Goal: Complete application form: Complete application form

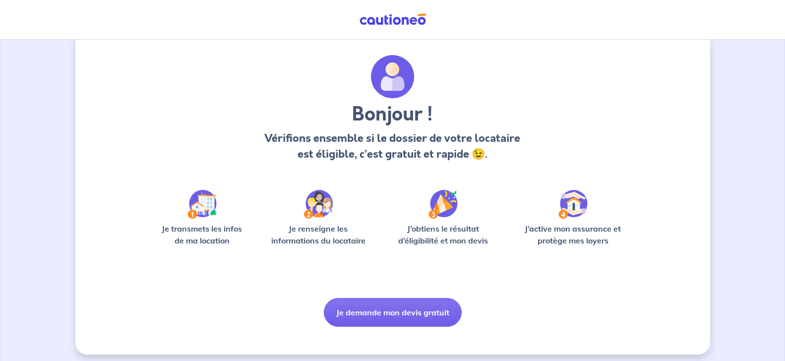
scroll to position [26, 0]
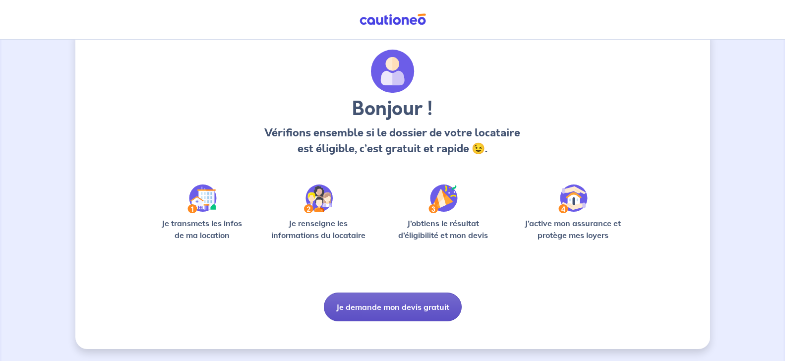
click at [382, 307] on button "Je demande mon devis gratuit" at bounding box center [393, 306] width 138 height 29
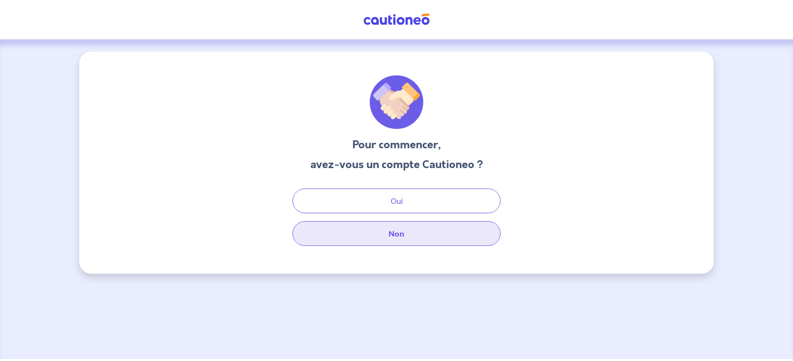
click at [397, 232] on button "Non" at bounding box center [396, 233] width 208 height 25
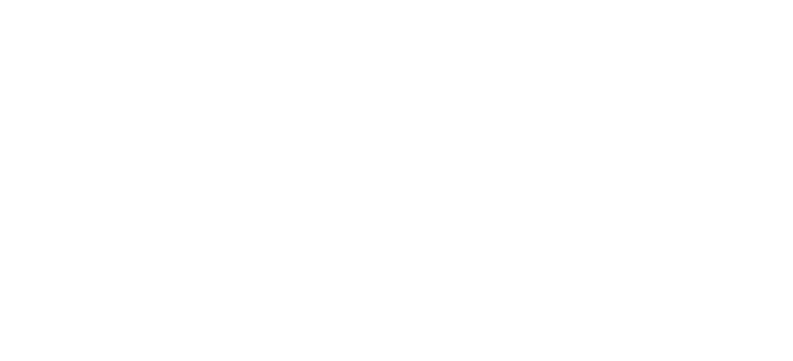
select select "FR"
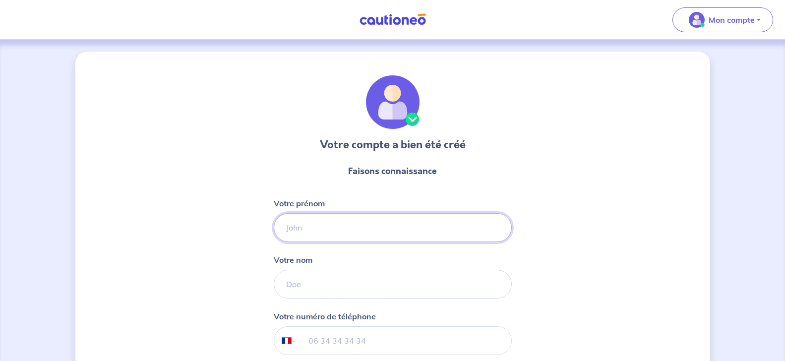
click at [325, 226] on input "Votre prénom" at bounding box center [393, 227] width 238 height 29
type input "[PERSON_NAME]"
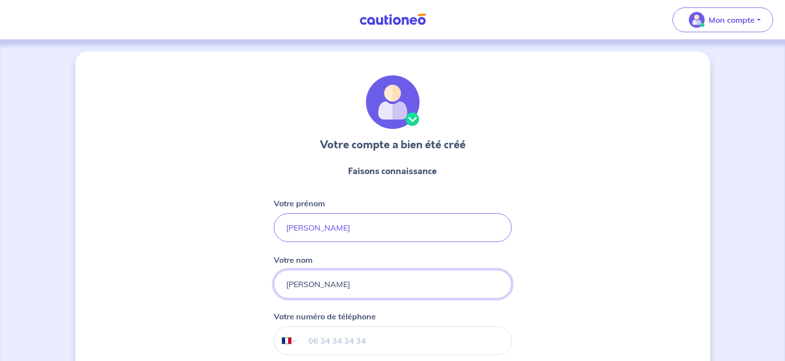
type input "[PERSON_NAME]"
type input "7"
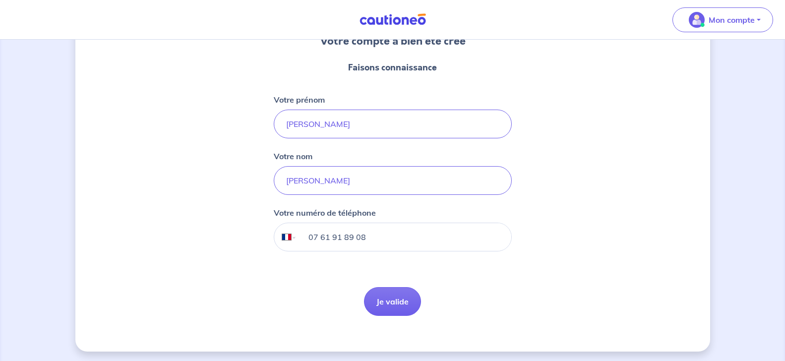
scroll to position [106, 0]
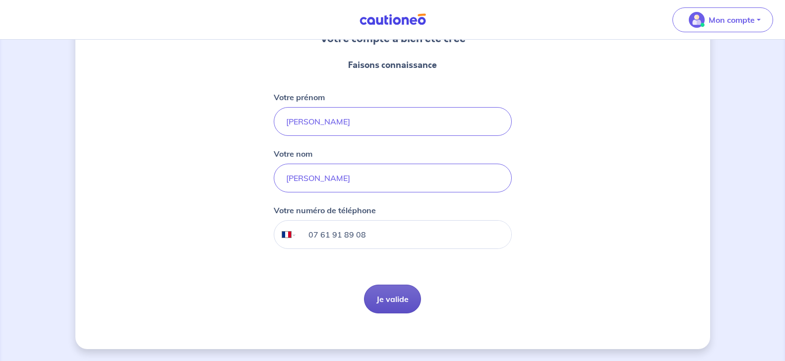
type input "07 61 91 89 08"
click at [384, 306] on button "Je valide" at bounding box center [392, 299] width 57 height 29
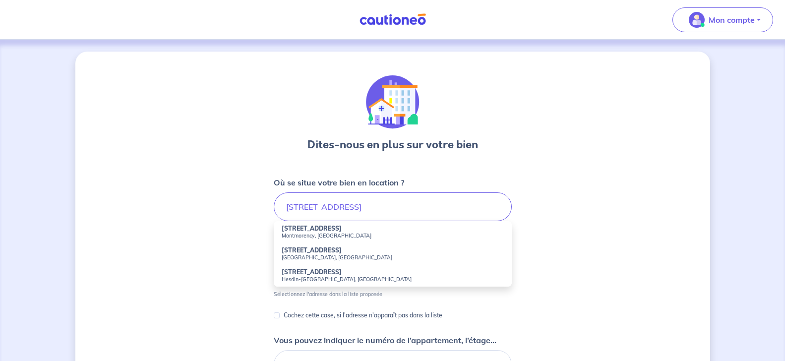
click at [317, 228] on strong "[STREET_ADDRESS]" at bounding box center [312, 228] width 60 height 7
type input "[STREET_ADDRESS]"
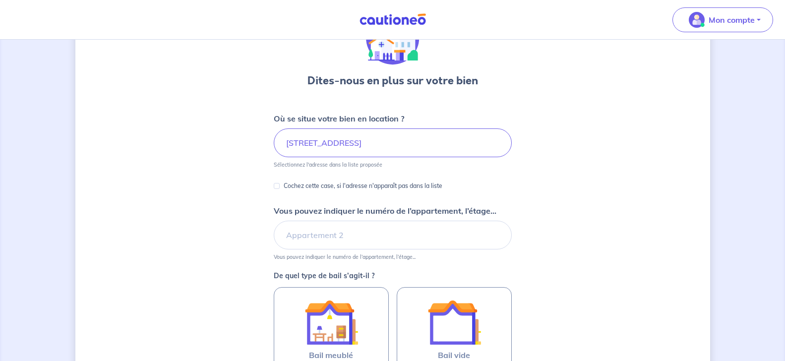
scroll to position [101, 0]
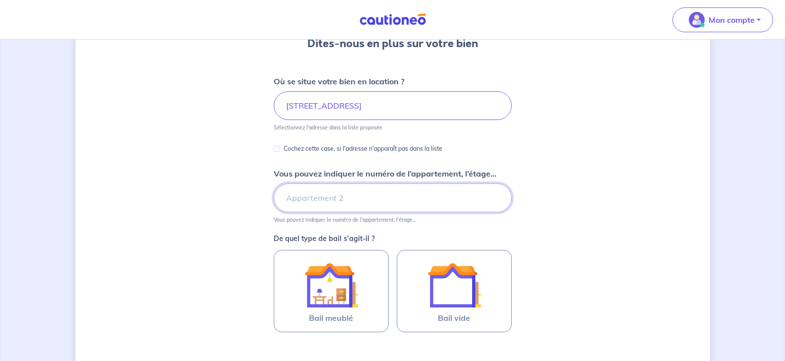
click at [332, 196] on input "Vous pouvez indiquer le numéro de l’appartement, l’étage..." at bounding box center [393, 197] width 238 height 29
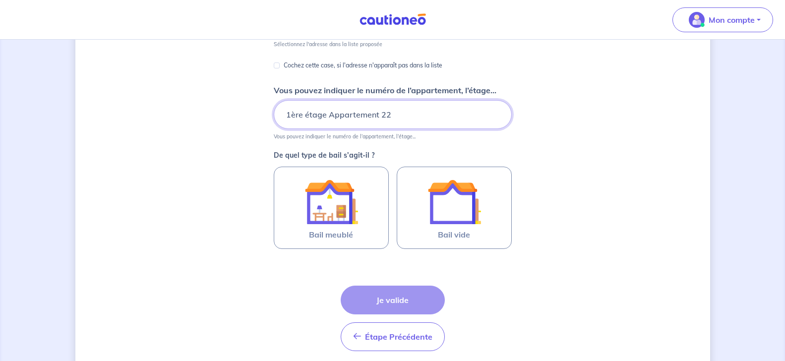
scroll to position [202, 0]
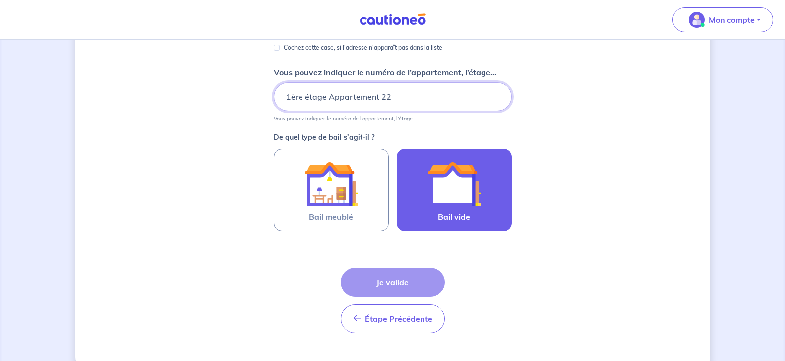
type input "1ère étage Appartement 22"
click at [443, 198] on img at bounding box center [454, 184] width 54 height 54
click at [0, 0] on input "Bail vide" at bounding box center [0, 0] width 0 height 0
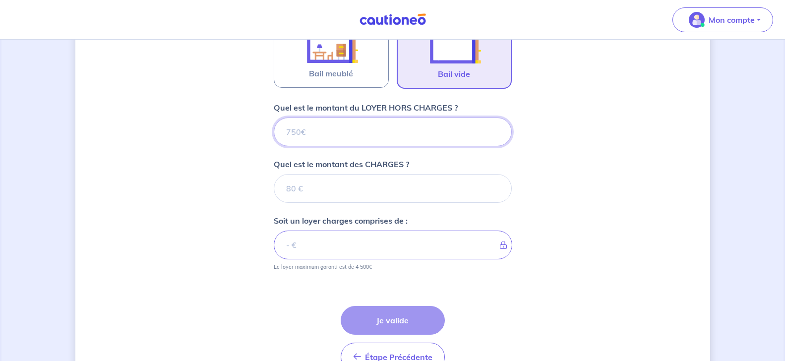
scroll to position [302, 0]
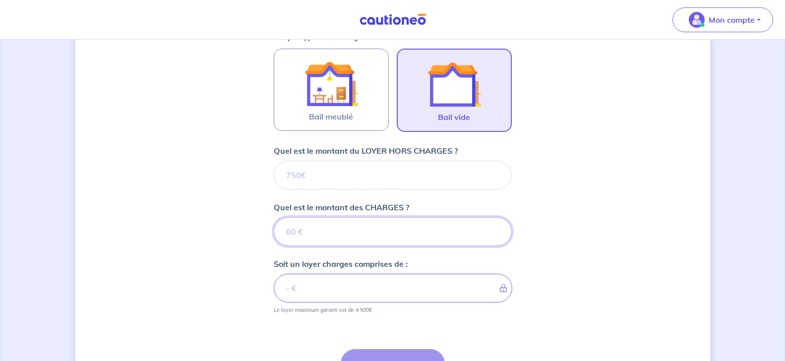
click at [327, 230] on input "Quel est le montant des CHARGES ?" at bounding box center [393, 231] width 238 height 29
type input "59"
click at [575, 207] on div "Dites-nous en plus sur votre bien Où se situe votre bien en location ? [STREET_…" at bounding box center [392, 99] width 635 height 701
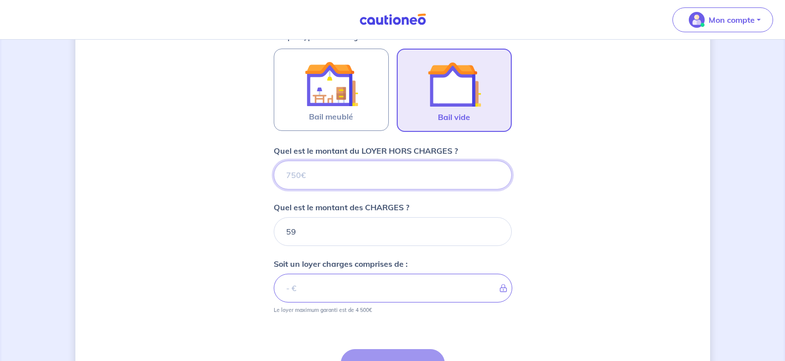
click at [344, 177] on input "Quel est le montant du LOYER HORS CHARGES ?" at bounding box center [393, 175] width 238 height 29
click at [317, 180] on input "Quel est le montant du LOYER HORS CHARGES ?" at bounding box center [393, 175] width 238 height 29
type input "64"
type input "65"
type input "644"
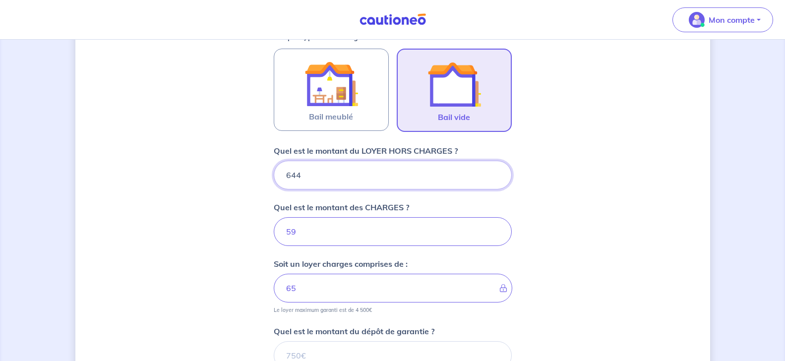
type input "123"
type input "644.3"
type input "703"
type input "644.39"
type input "703.39"
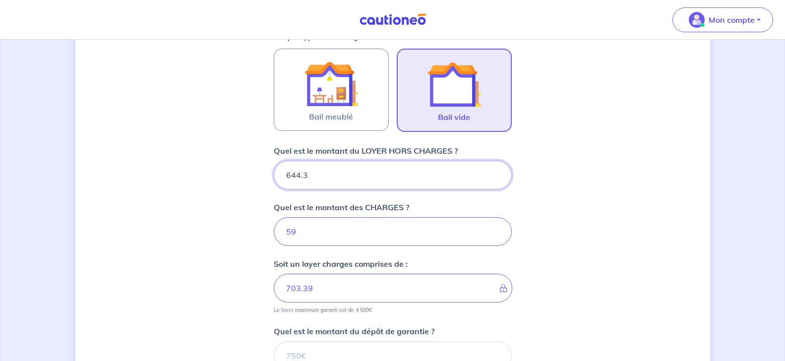
type input "644.35"
type input "703.35"
type input "644.35"
click at [220, 223] on div "Dites-nous en plus sur votre bien Où se situe votre bien en location ? [STREET_…" at bounding box center [392, 133] width 635 height 768
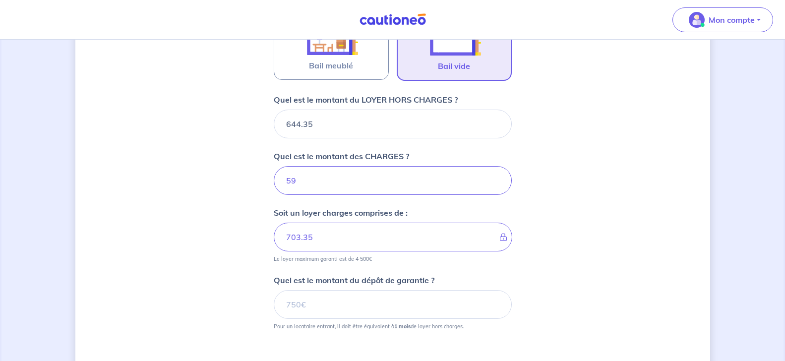
scroll to position [404, 0]
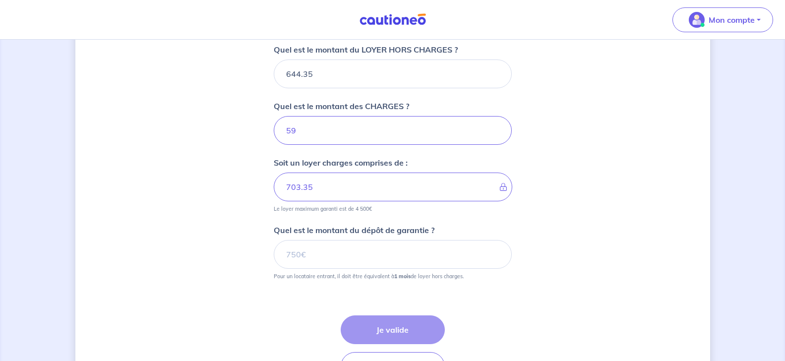
click at [581, 251] on div "Dites-nous en plus sur votre bien Où se situe votre bien en location ? [STREET_…" at bounding box center [392, 32] width 635 height 768
click at [294, 261] on input "Quel est le montant du dépôt de garantie ?" at bounding box center [393, 254] width 238 height 29
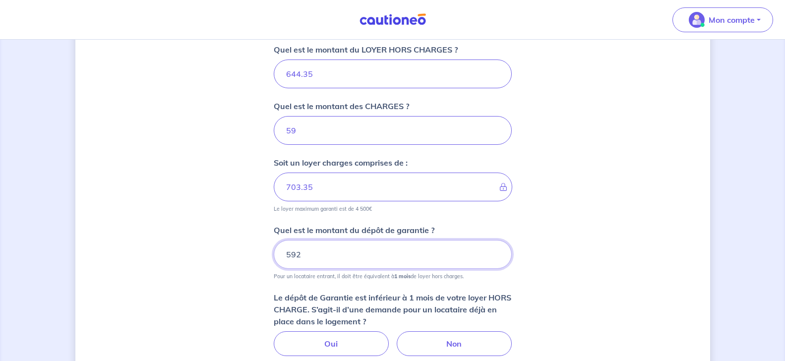
type input "592"
click at [206, 253] on div "Dites-nous en plus sur votre bien Où se situe votre bien en location ? [STREET_…" at bounding box center [392, 70] width 635 height 845
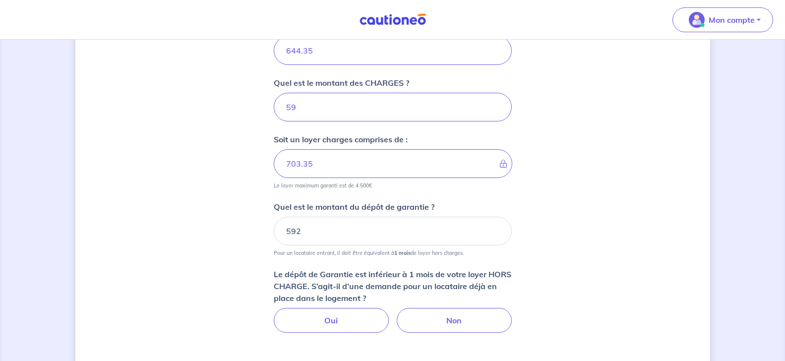
scroll to position [505, 0]
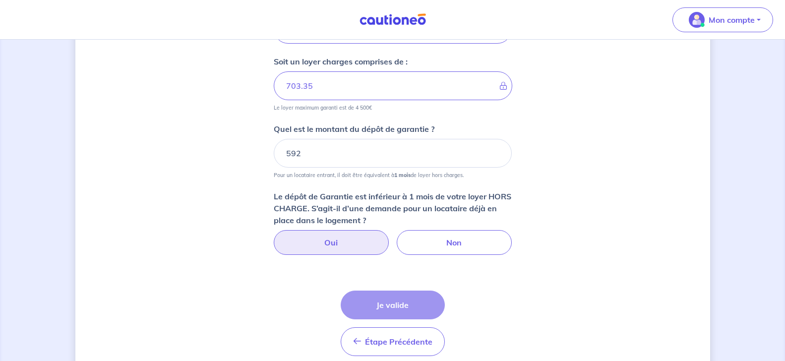
click at [318, 244] on label "Oui" at bounding box center [331, 242] width 115 height 25
click at [389, 236] on input "Oui" at bounding box center [392, 233] width 6 height 6
radio input "true"
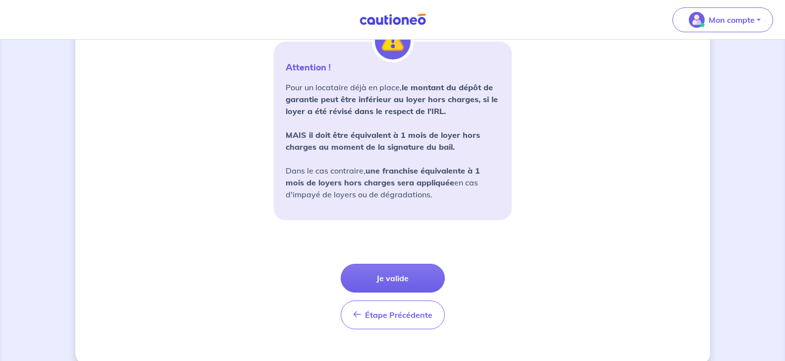
scroll to position [757, 0]
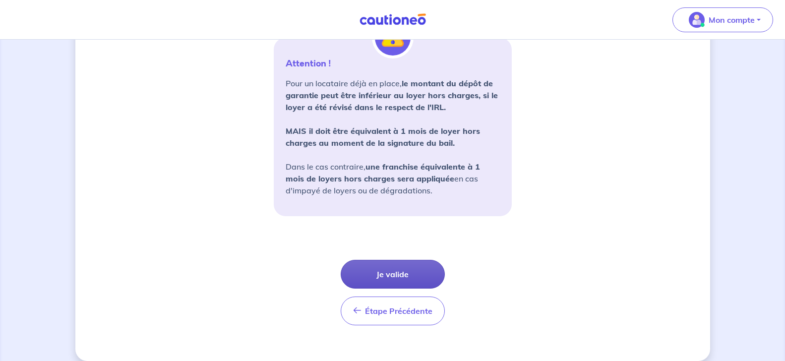
click at [390, 272] on button "Je valide" at bounding box center [393, 274] width 104 height 29
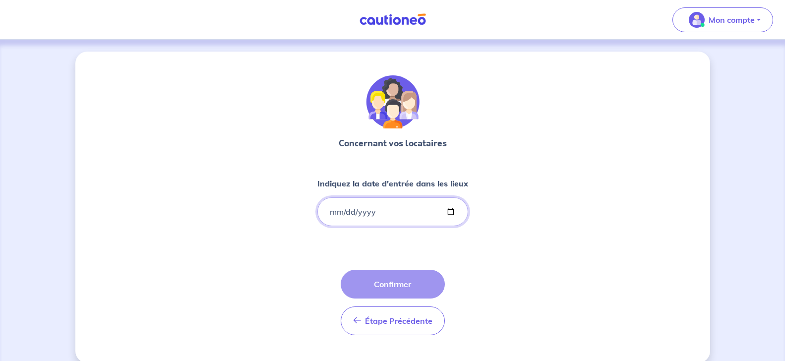
click at [368, 216] on input "Indiquez la date d'entrée dans les lieux" at bounding box center [392, 211] width 151 height 29
click at [446, 208] on input "Indiquez la date d'entrée dans les lieux" at bounding box center [392, 211] width 151 height 29
click at [338, 215] on input "Indiquez la date d'entrée dans les lieux" at bounding box center [392, 211] width 151 height 29
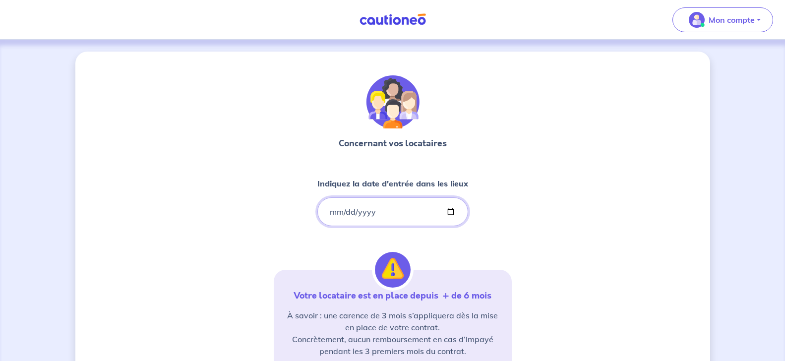
type input "[DATE]"
drag, startPoint x: 266, startPoint y: 200, endPoint x: 271, endPoint y: 196, distance: 6.7
click at [266, 200] on div "Concernant vos locataires Indiquez la date d'entrée dans les lieux [DATE] Votre…" at bounding box center [392, 303] width 635 height 502
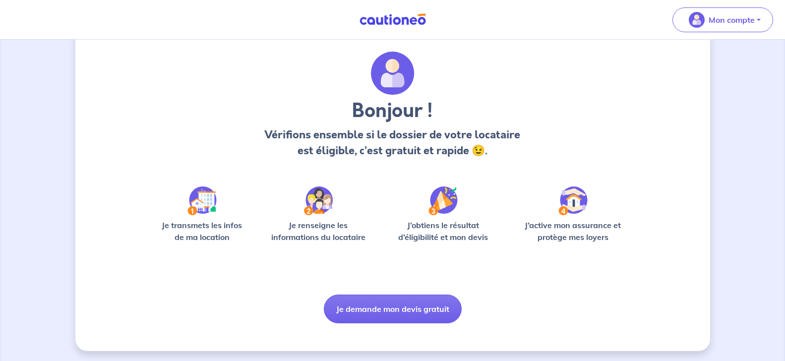
scroll to position [26, 0]
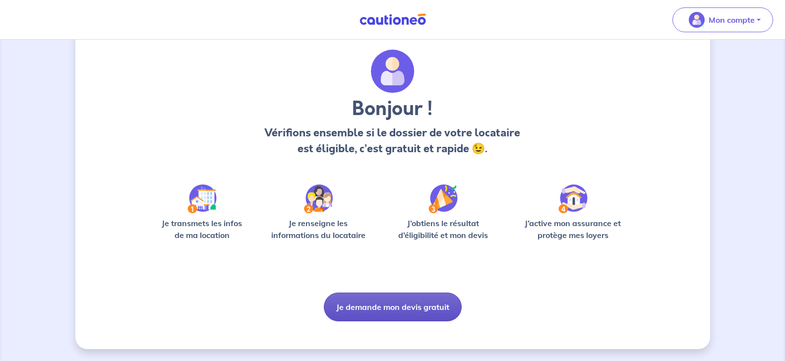
click at [377, 320] on button "Je demande mon devis gratuit" at bounding box center [393, 306] width 138 height 29
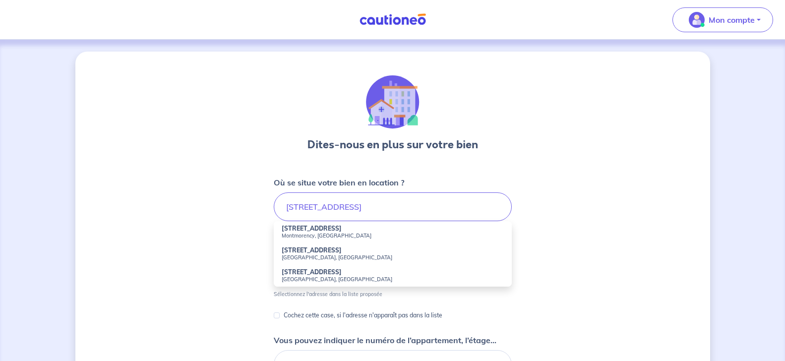
click at [293, 234] on small "Montmorency, [GEOGRAPHIC_DATA]" at bounding box center [393, 235] width 222 height 7
type input "[STREET_ADDRESS]"
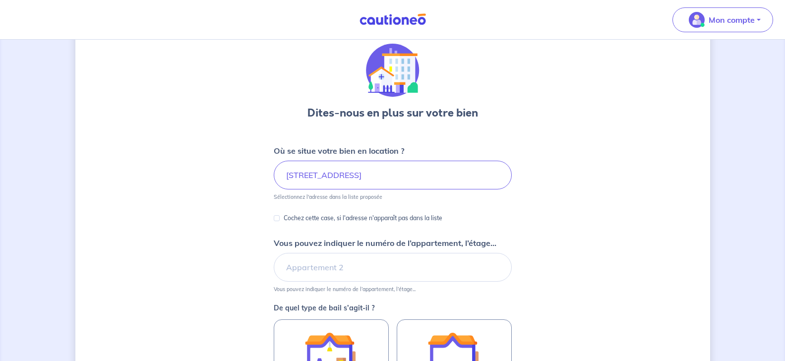
scroll to position [51, 0]
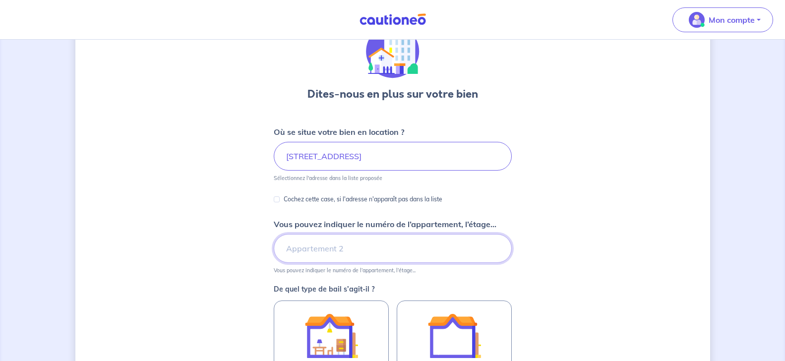
click at [320, 246] on input "Vous pouvez indiquer le numéro de l’appartement, l’étage..." at bounding box center [393, 248] width 238 height 29
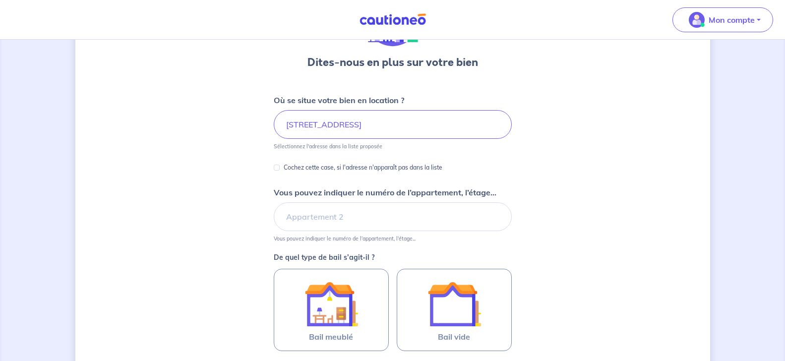
scroll to position [101, 0]
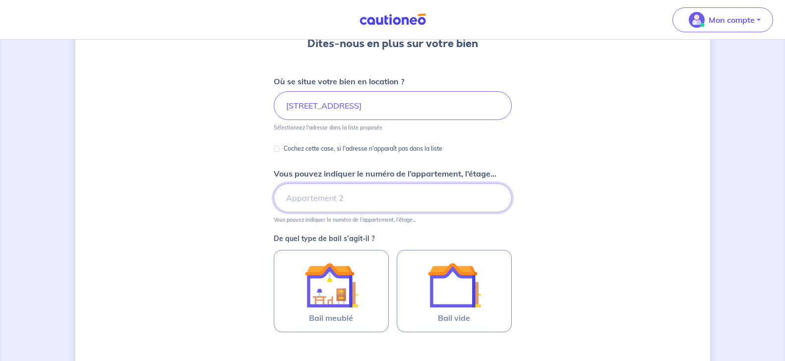
click at [343, 201] on input "Vous pouvez indiquer le numéro de l’appartement, l’étage..." at bounding box center [393, 197] width 238 height 29
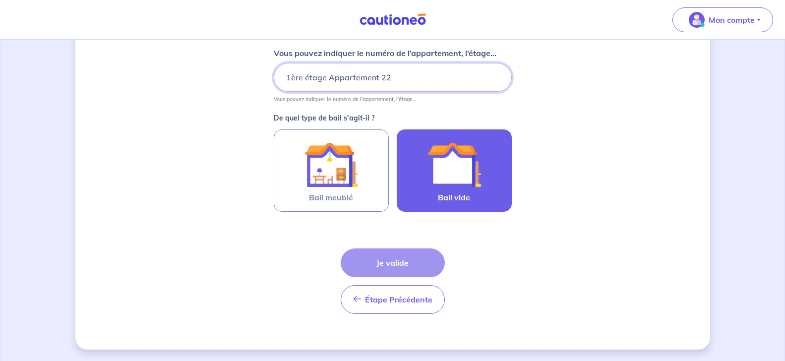
scroll to position [222, 0]
type input "1ère étage Appartement 22"
click at [435, 180] on img at bounding box center [454, 164] width 54 height 54
click at [0, 0] on input "Bail vide" at bounding box center [0, 0] width 0 height 0
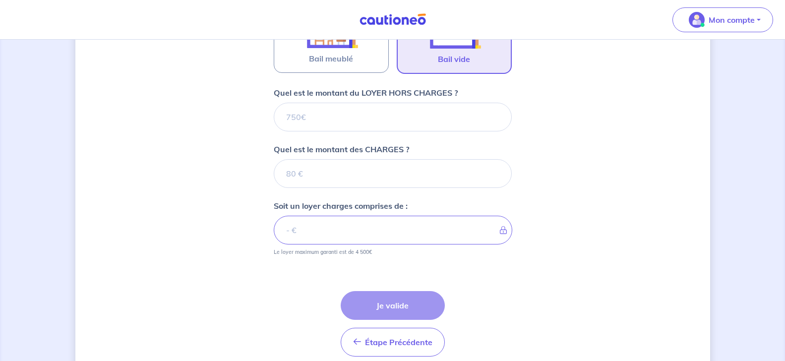
scroll to position [396, 0]
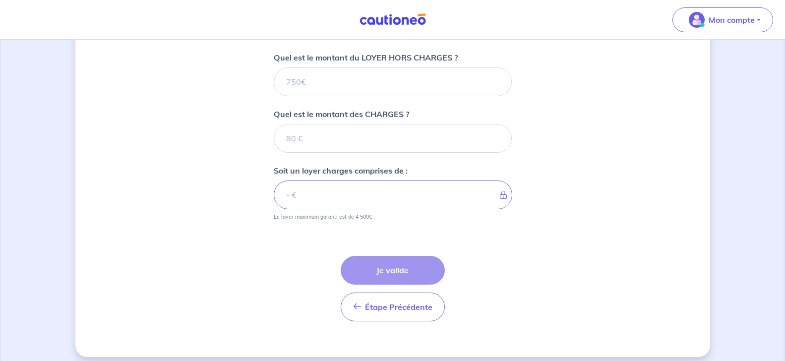
click at [374, 259] on div "Étape Précédente Précédent Je valide Je valide" at bounding box center [393, 288] width 104 height 65
click at [314, 87] on input "Quel est le montant du LOYER HORS CHARGES ?" at bounding box center [393, 81] width 238 height 29
type input "0"
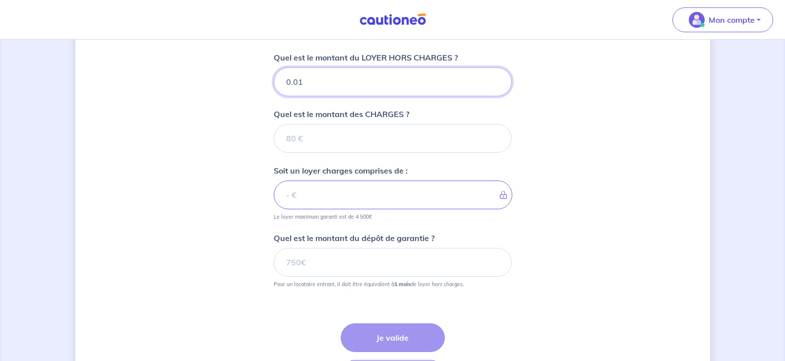
type input "0"
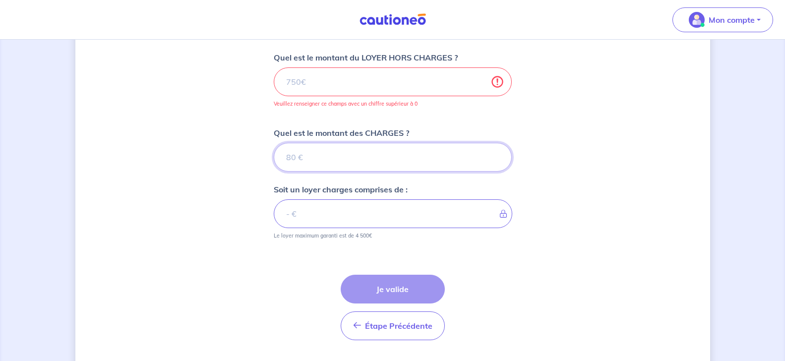
click at [315, 151] on input "Quel est le montant des CHARGES ?" at bounding box center [393, 157] width 238 height 29
type input "59"
type input "5"
type input "59"
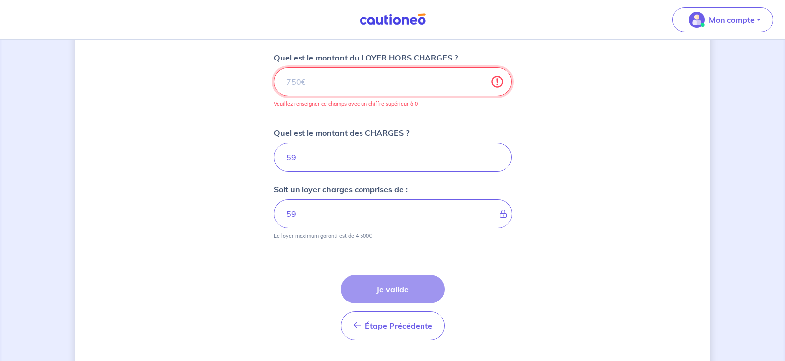
click at [315, 89] on input "Quel est le montant du LOYER HORS CHARGES ?" at bounding box center [393, 81] width 238 height 29
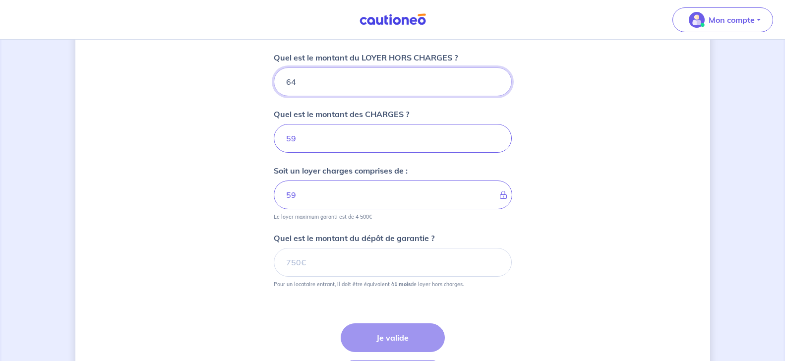
type input "644"
type input "65"
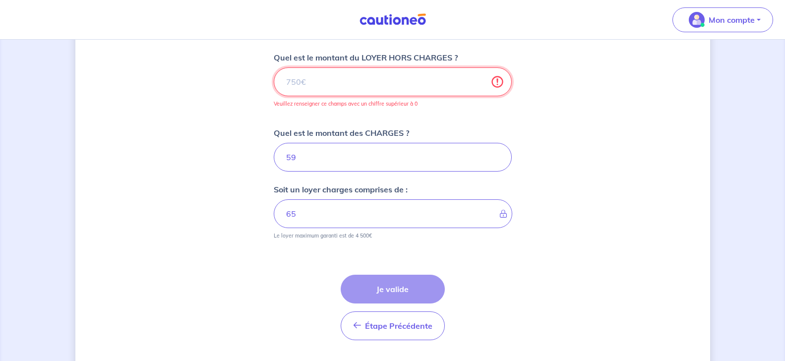
type input "123"
type input "644.3"
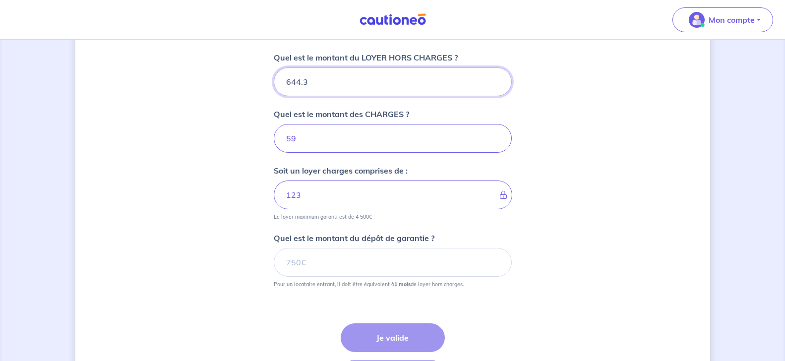
type input "703"
type input "644.35"
type input "703.35"
drag, startPoint x: 213, startPoint y: 189, endPoint x: 211, endPoint y: 194, distance: 5.3
click at [211, 194] on div "Dites-nous en plus sur votre bien Où se situe votre bien en location ? [STREET_…" at bounding box center [392, 40] width 635 height 768
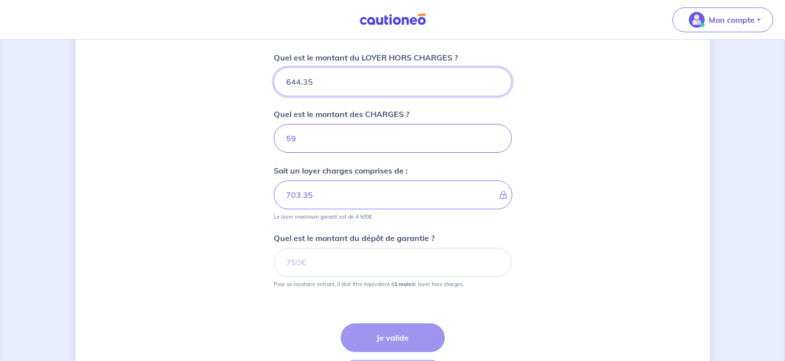
click at [300, 82] on input "644.35" at bounding box center [393, 81] width 238 height 29
type input "64435"
type input "64494"
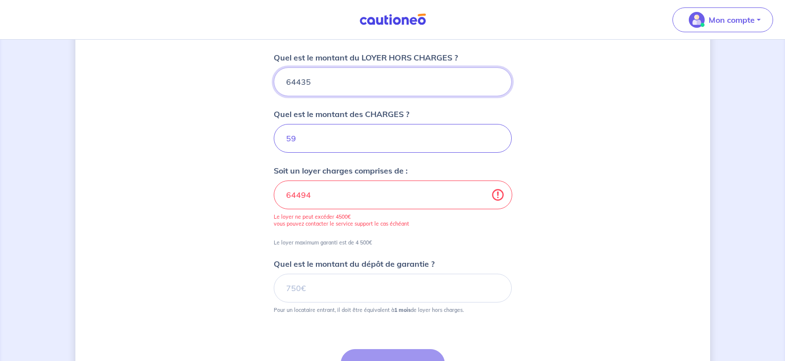
type input "644.35"
type input "703.35"
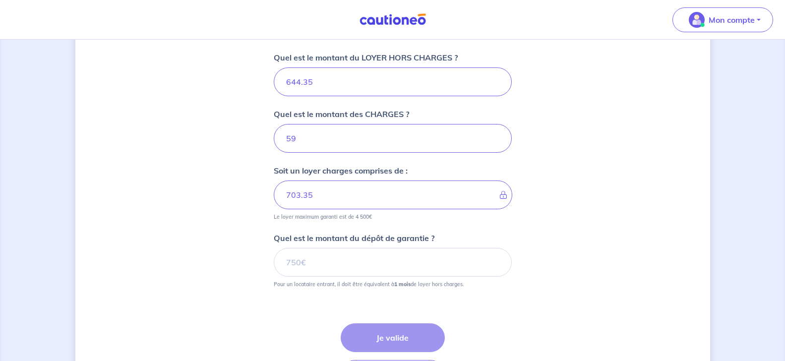
click at [179, 160] on div "Dites-nous en plus sur votre bien Où se situe votre bien en location ? [STREET_…" at bounding box center [392, 40] width 635 height 768
click at [301, 263] on input "Quel est le montant du dépôt de garantie ?" at bounding box center [393, 262] width 238 height 29
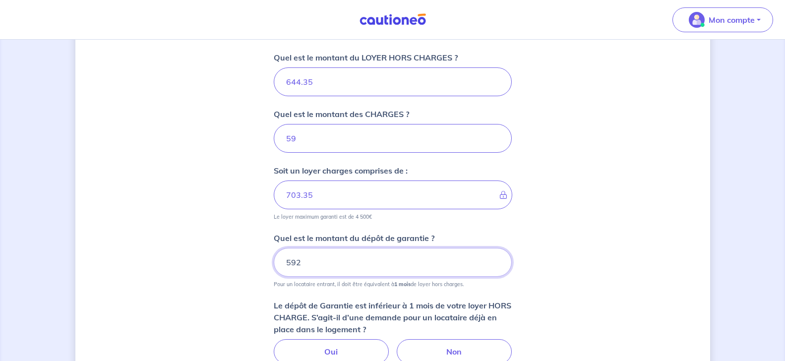
type input "592"
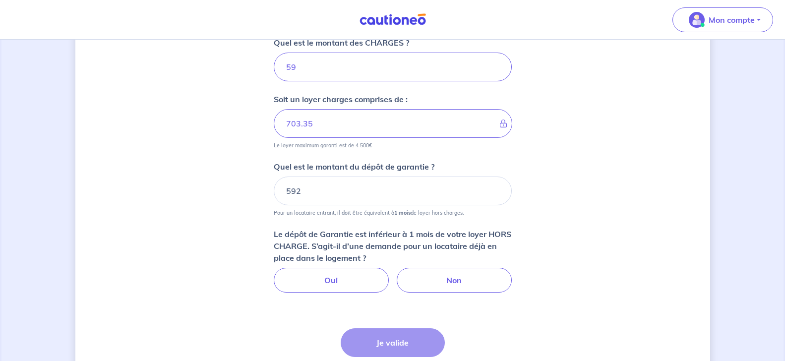
scroll to position [497, 0]
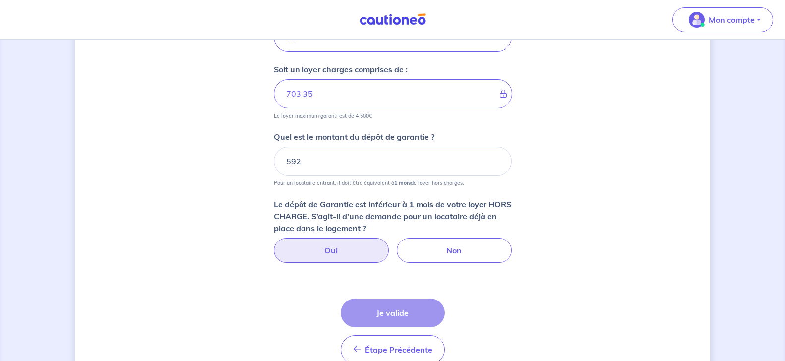
click at [327, 252] on label "Oui" at bounding box center [331, 250] width 115 height 25
click at [389, 244] on input "Oui" at bounding box center [392, 241] width 6 height 6
radio input "true"
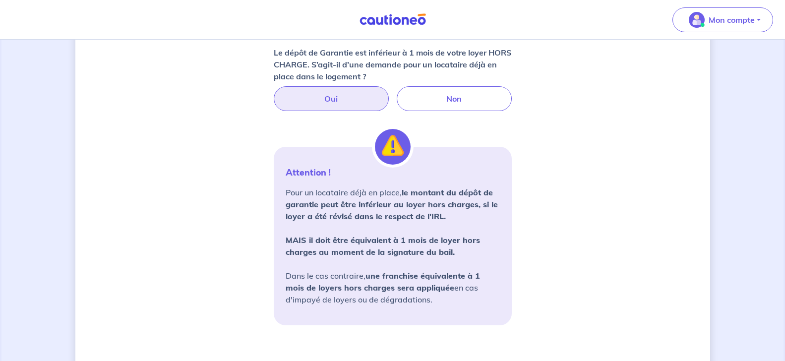
scroll to position [769, 0]
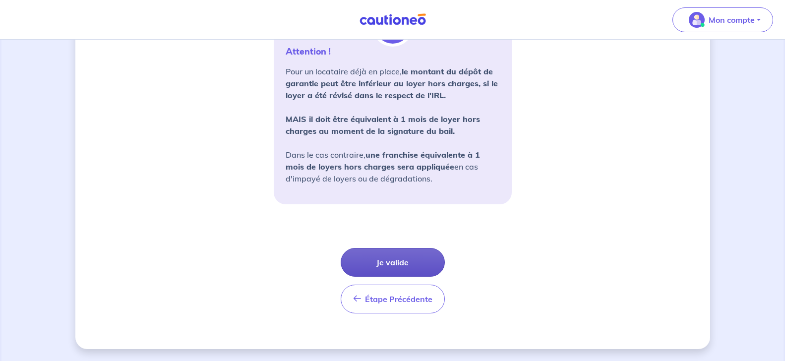
click at [388, 266] on button "Je valide" at bounding box center [393, 262] width 104 height 29
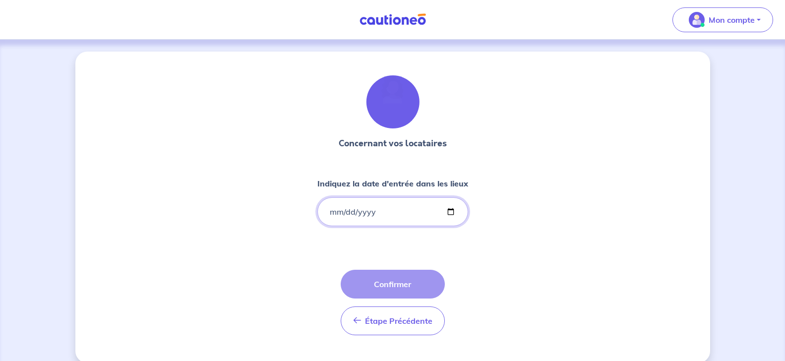
click at [331, 212] on input "Indiquez la date d'entrée dans les lieux" at bounding box center [392, 211] width 151 height 29
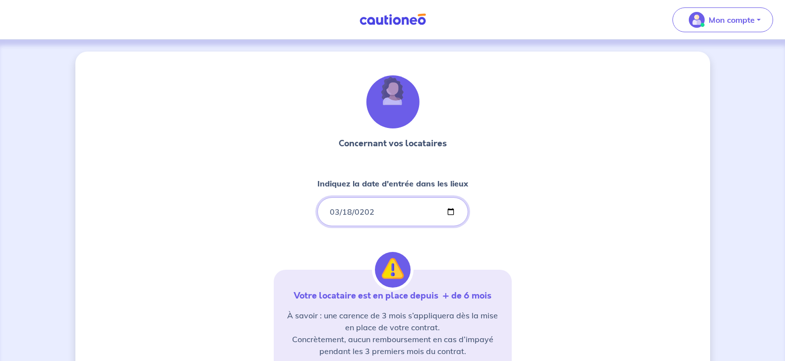
type input "2022-03-18"
click at [263, 217] on div "Concernant vos locataires Indiquez la date d'entrée dans les lieux 2022-03-18 V…" at bounding box center [392, 303] width 635 height 502
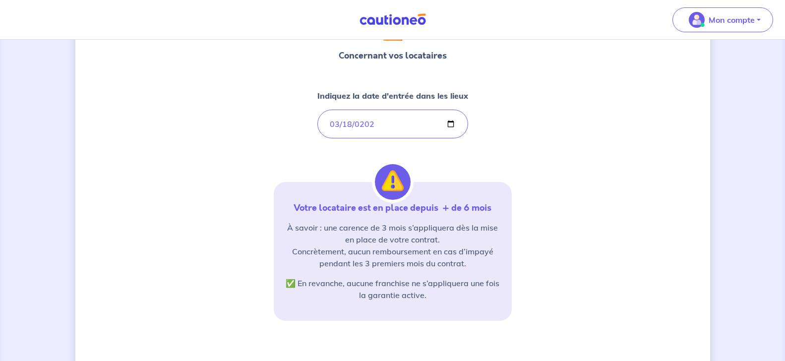
scroll to position [152, 0]
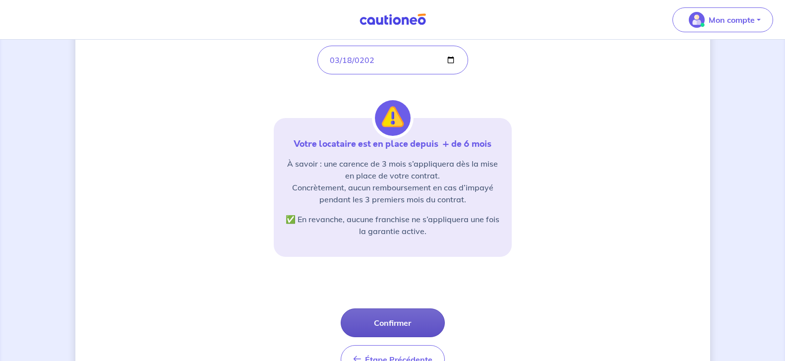
click at [383, 321] on button "Confirmer" at bounding box center [393, 322] width 104 height 29
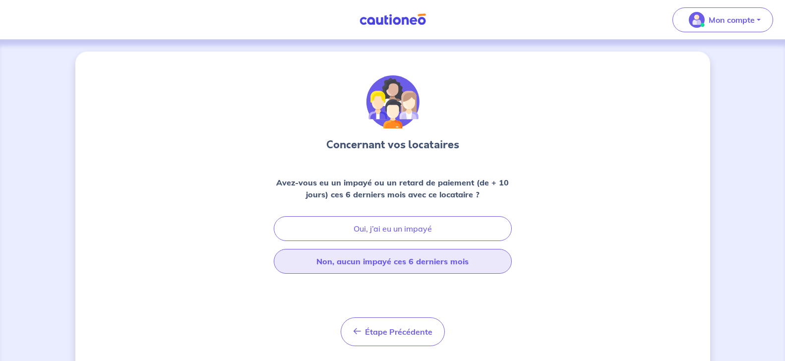
click at [388, 262] on button "Non, aucun impayé ces 6 derniers mois" at bounding box center [393, 261] width 238 height 25
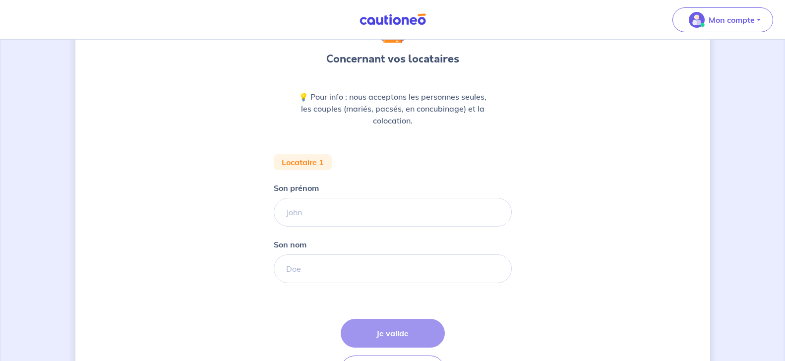
scroll to position [101, 0]
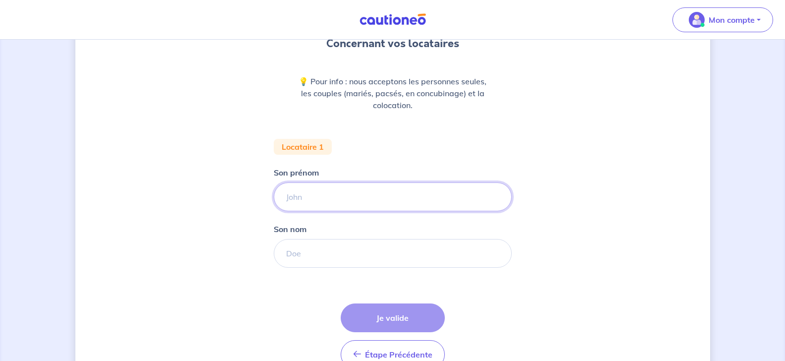
click at [344, 184] on input "Son prénom" at bounding box center [393, 196] width 238 height 29
type input "Brice"
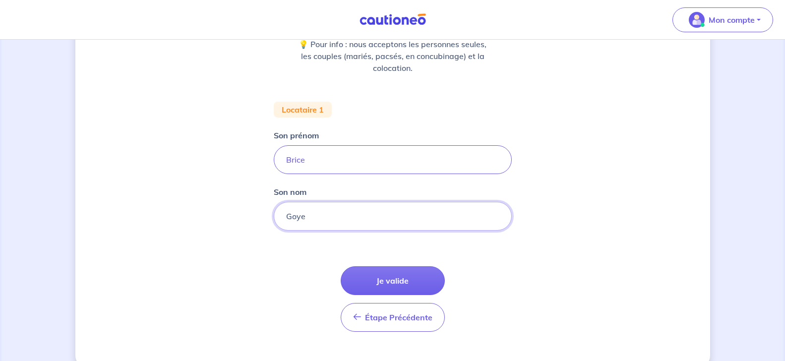
scroll to position [157, 0]
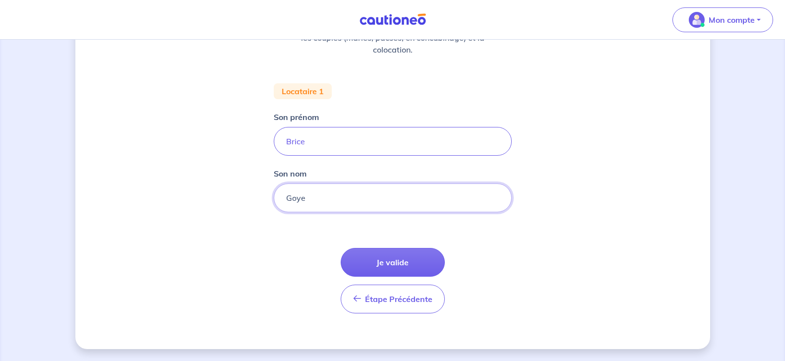
type input "Goye"
click at [384, 260] on button "Je valide" at bounding box center [393, 262] width 104 height 29
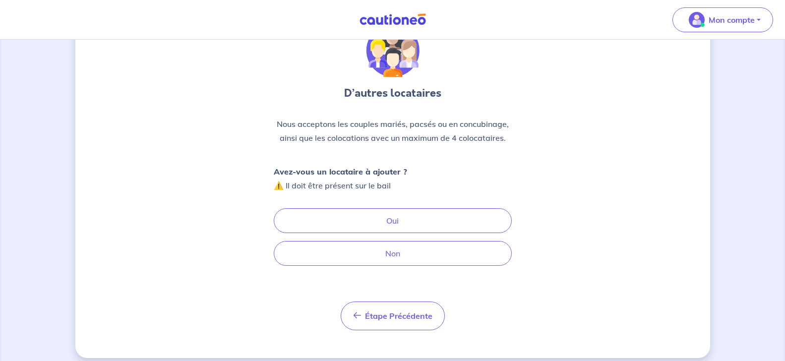
scroll to position [60, 0]
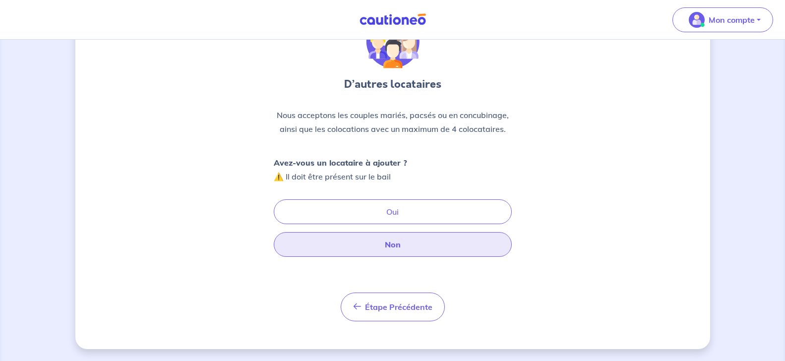
click at [381, 245] on button "Non" at bounding box center [393, 244] width 238 height 25
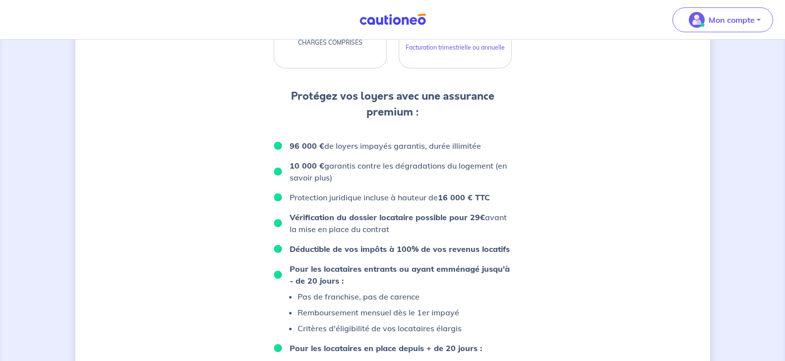
scroll to position [653, 0]
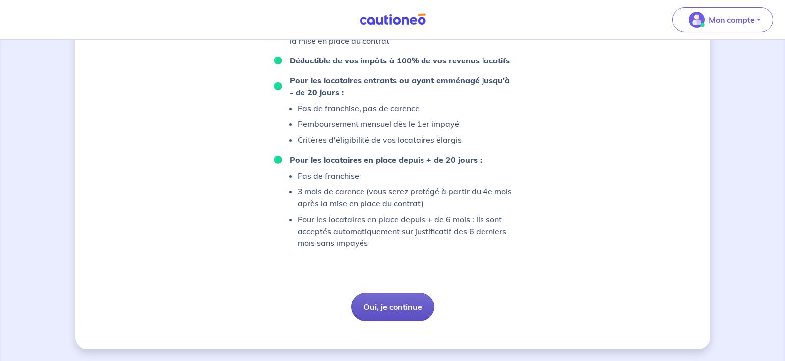
click at [396, 311] on button "Oui, je continue" at bounding box center [392, 306] width 83 height 29
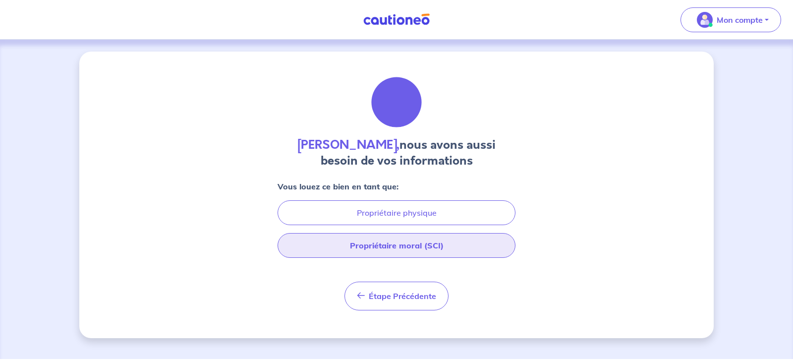
click at [396, 250] on button "Propriétaire moral (SCI)" at bounding box center [397, 245] width 238 height 25
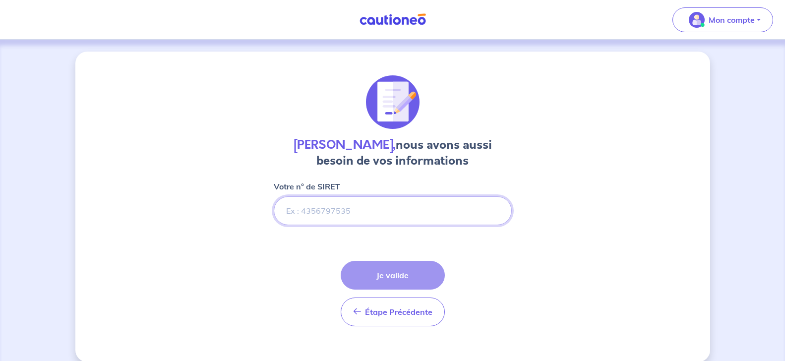
click at [333, 216] on input "Votre n° de SIRET" at bounding box center [393, 210] width 238 height 29
paste input "892 562 133 00017"
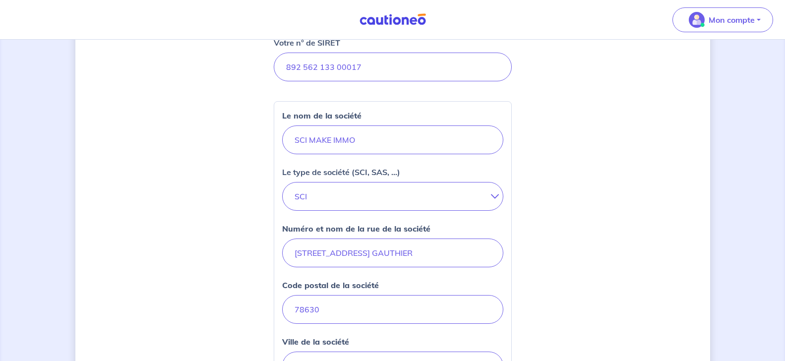
scroll to position [152, 0]
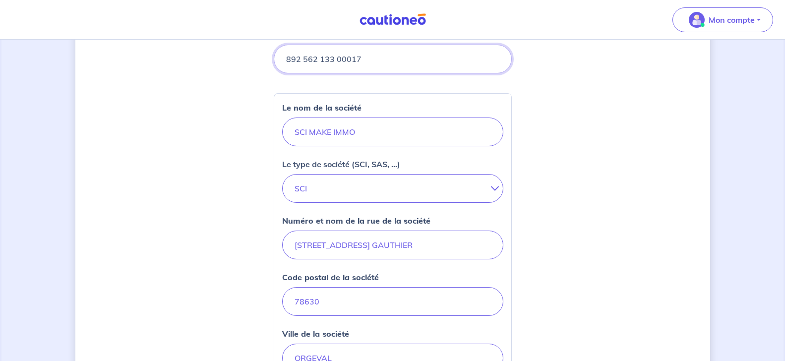
drag, startPoint x: 371, startPoint y: 57, endPoint x: 87, endPoint y: 59, distance: 284.1
click at [274, 59] on input "Votre n° de SIRET" at bounding box center [393, 59] width 238 height 29
paste input "98815632900019"
drag, startPoint x: 367, startPoint y: 66, endPoint x: 196, endPoint y: 66, distance: 170.5
click at [274, 66] on input "Votre n° de SIRET" at bounding box center [393, 59] width 238 height 29
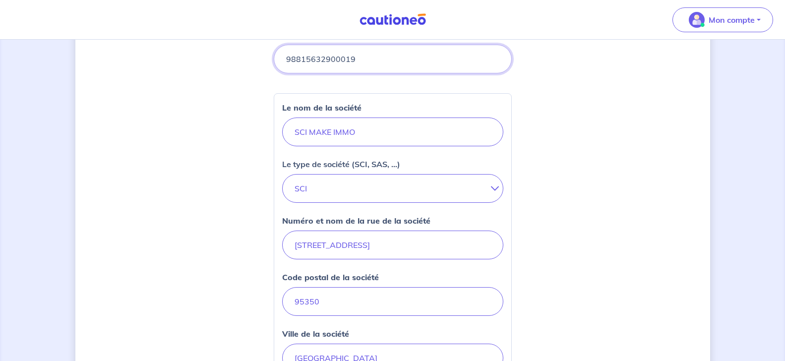
drag, startPoint x: 374, startPoint y: 61, endPoint x: 200, endPoint y: 52, distance: 173.8
click at [274, 52] on input "Votre n° de SIRET" at bounding box center [393, 59] width 238 height 29
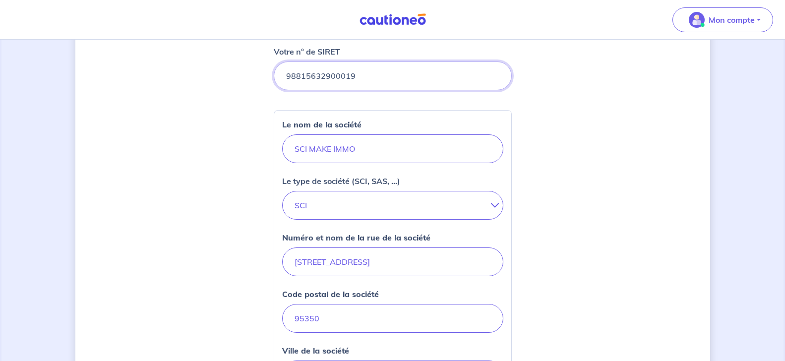
scroll to position [101, 0]
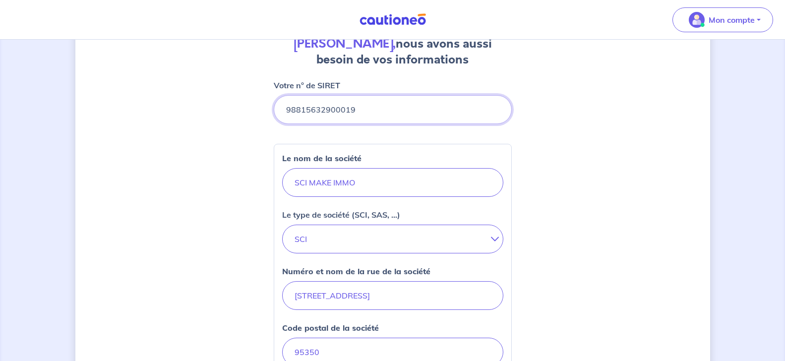
paste input "98815632900019"
drag, startPoint x: 376, startPoint y: 113, endPoint x: 381, endPoint y: 109, distance: 6.7
click at [376, 113] on input "Votre n° de SIRET" at bounding box center [393, 109] width 238 height 29
type input "98815632900019"
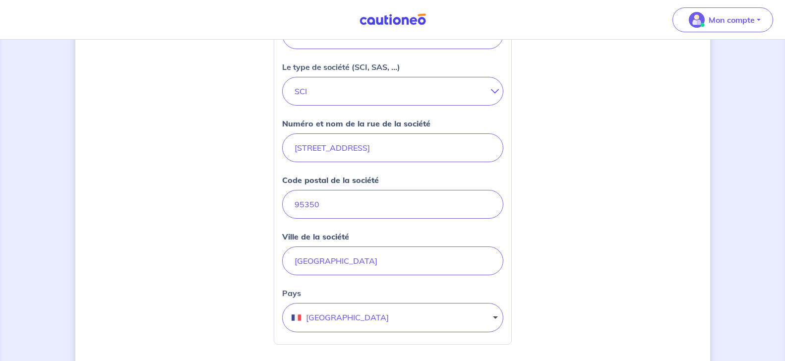
scroll to position [446, 0]
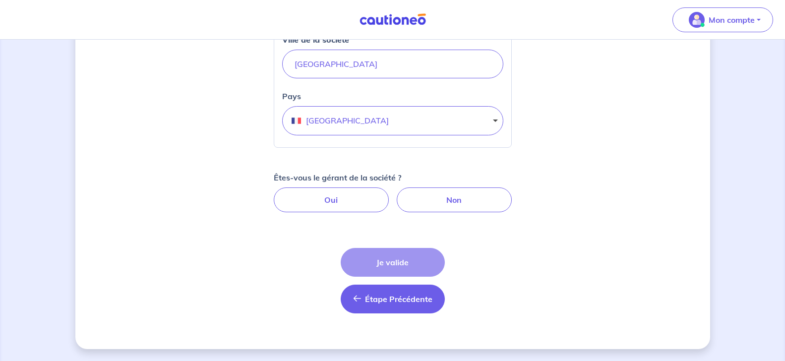
click at [368, 297] on span "Étape Précédente" at bounding box center [398, 299] width 67 height 10
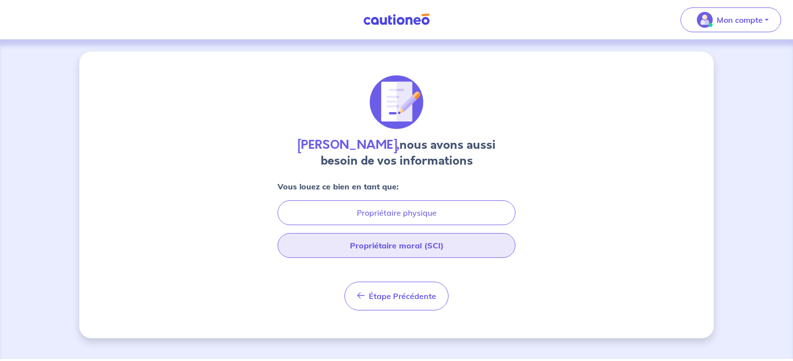
click at [402, 244] on button "Propriétaire moral (SCI)" at bounding box center [397, 245] width 238 height 25
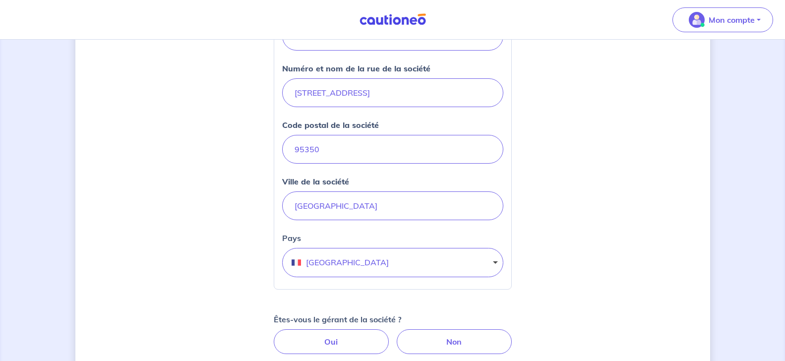
scroll to position [354, 0]
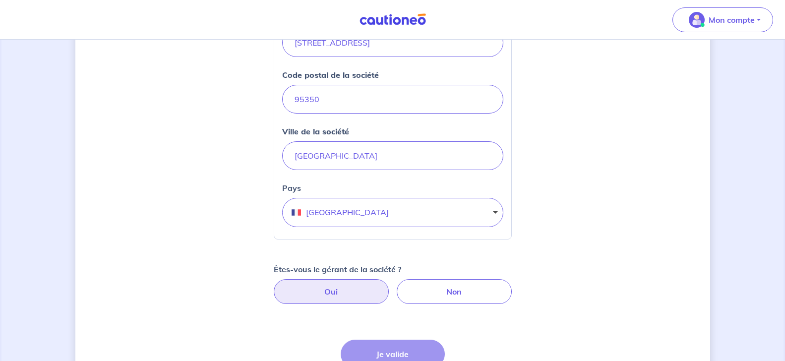
click at [320, 292] on label "Oui" at bounding box center [331, 291] width 115 height 25
click at [389, 286] on input "Oui" at bounding box center [392, 282] width 6 height 6
radio input "true"
select select "FR"
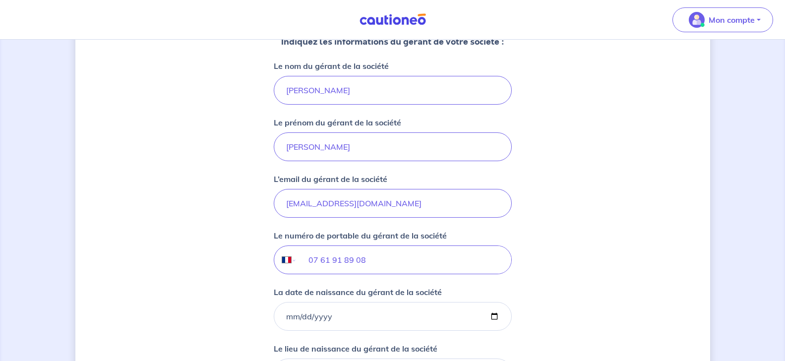
scroll to position [708, 0]
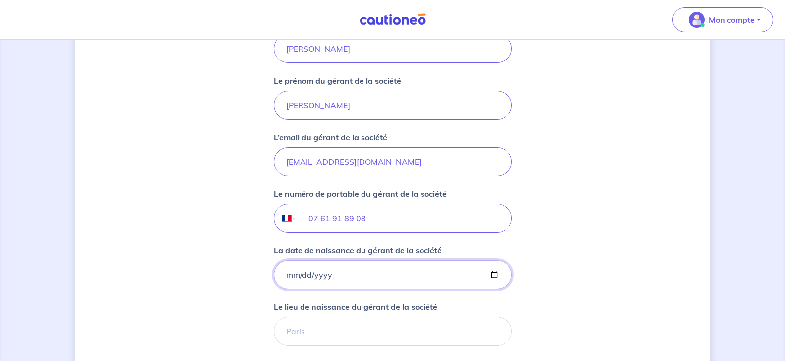
click at [323, 273] on input "La date de naissance du gérant de la société" at bounding box center [393, 274] width 238 height 29
type input "1970-07-23"
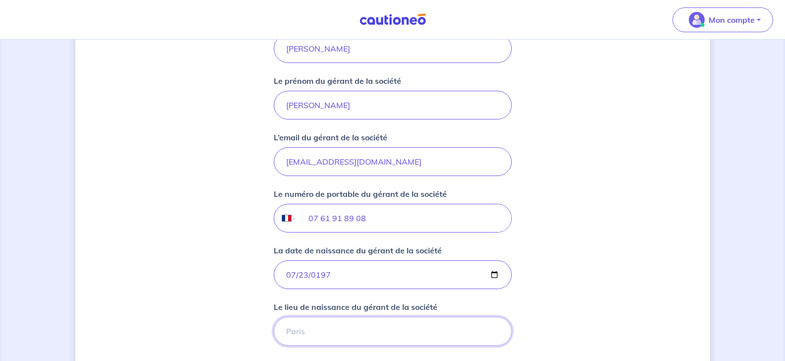
click at [345, 330] on input "Le lieu de naissance du gérant de la société" at bounding box center [393, 331] width 238 height 29
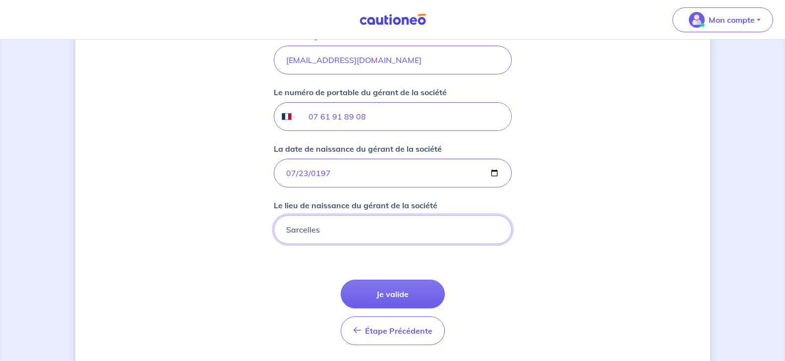
scroll to position [841, 0]
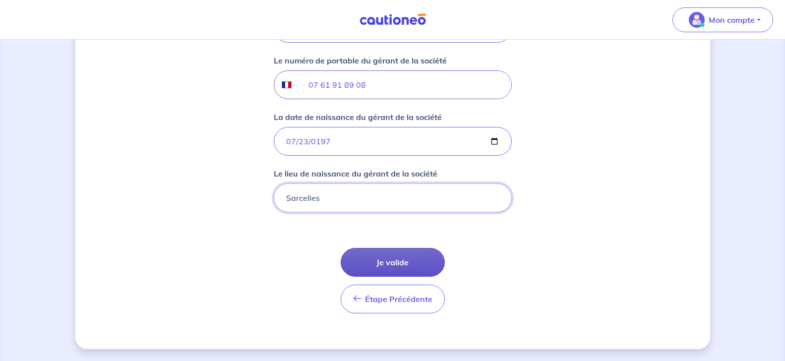
type input "Sarcelles"
click at [387, 265] on button "Je valide" at bounding box center [393, 262] width 104 height 29
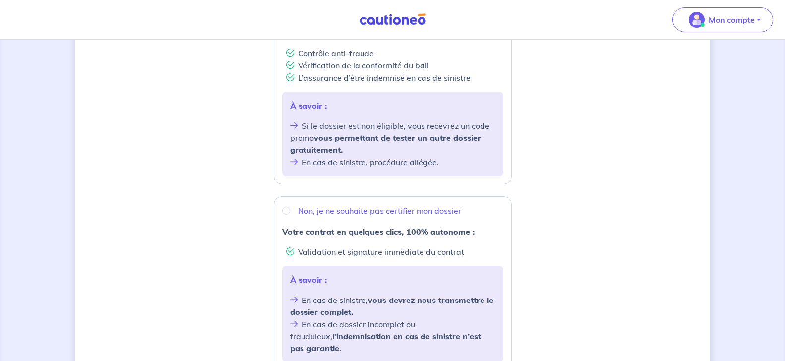
scroll to position [253, 0]
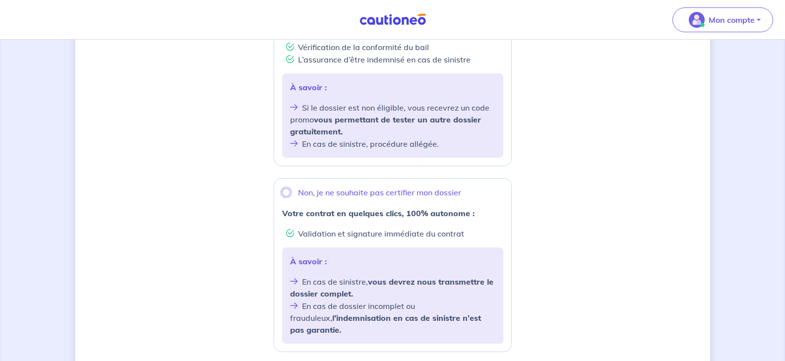
click at [290, 188] on input "Non, je ne souhaite pas certifier mon dossier" at bounding box center [286, 192] width 8 height 8
radio input "true"
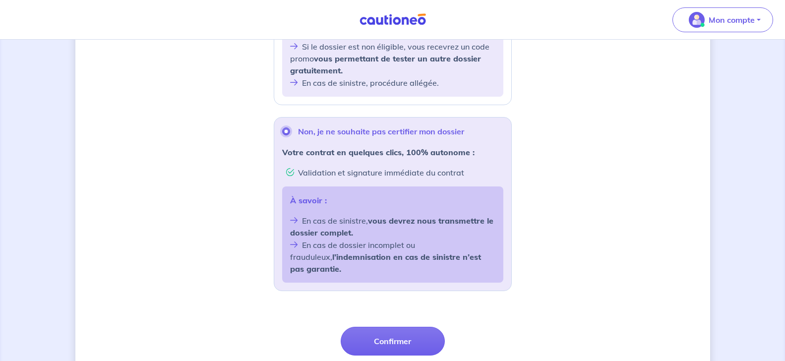
scroll to position [354, 0]
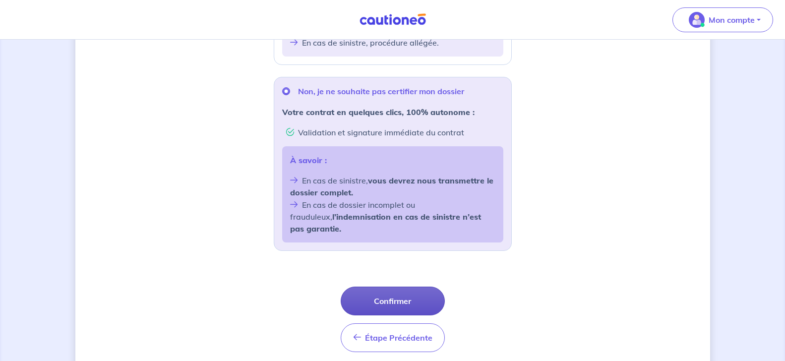
click at [395, 287] on button "Confirmer" at bounding box center [393, 301] width 104 height 29
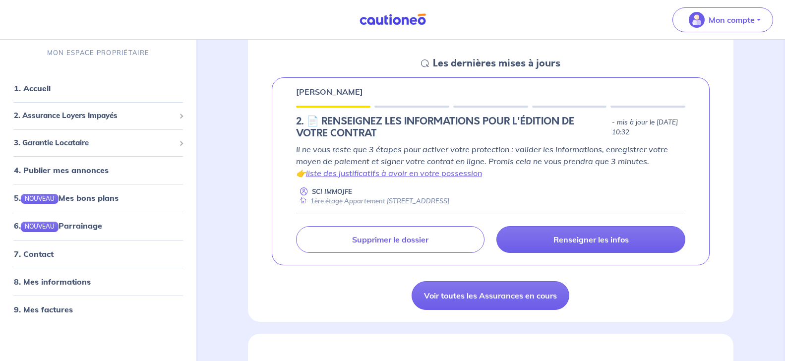
scroll to position [101, 0]
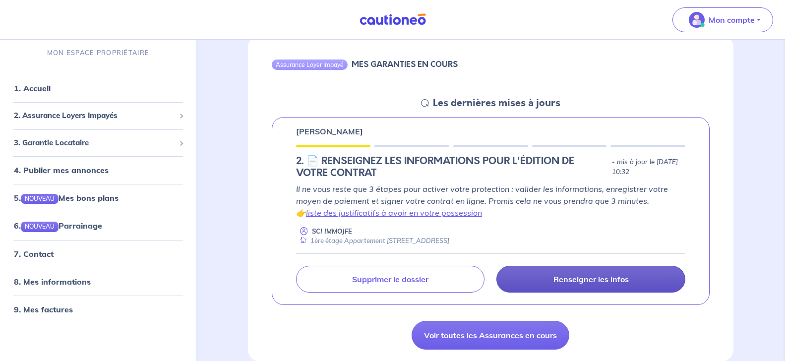
click at [566, 278] on p "Renseigner les infos" at bounding box center [590, 279] width 75 height 10
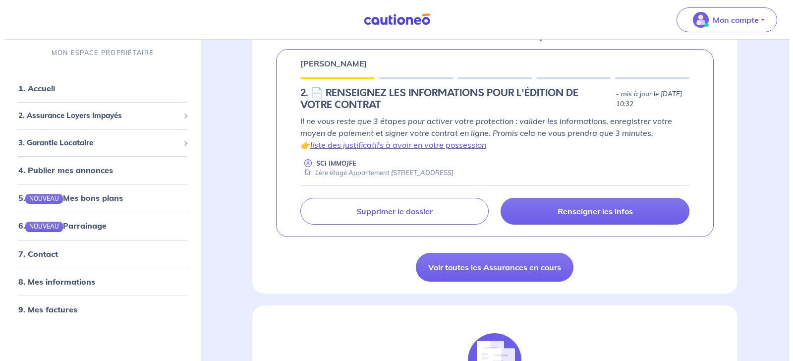
scroll to position [202, 0]
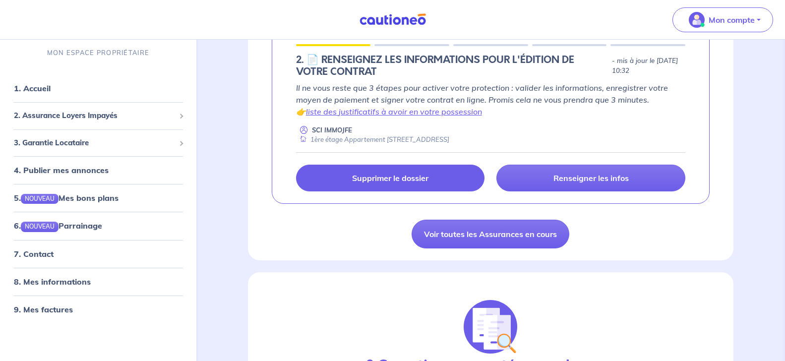
click at [416, 184] on link "Supprimer le dossier" at bounding box center [390, 178] width 189 height 27
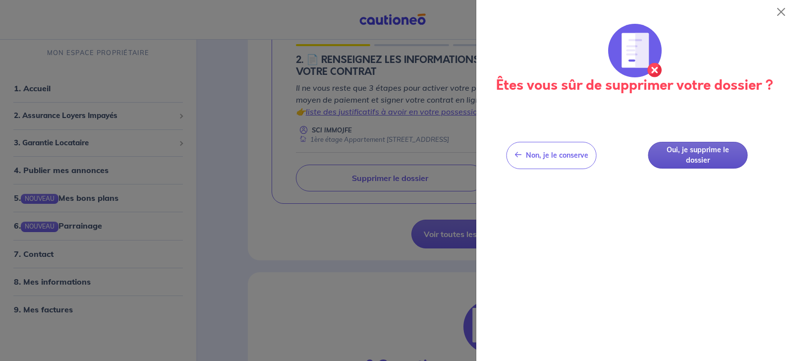
click at [700, 163] on button "Oui, je supprime le dossier" at bounding box center [698, 155] width 100 height 27
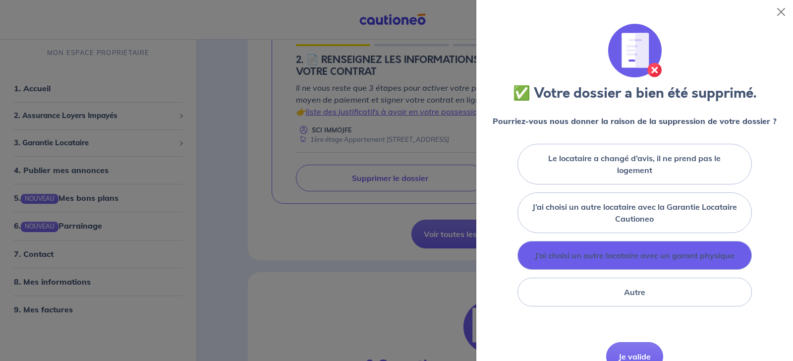
scroll to position [50, 0]
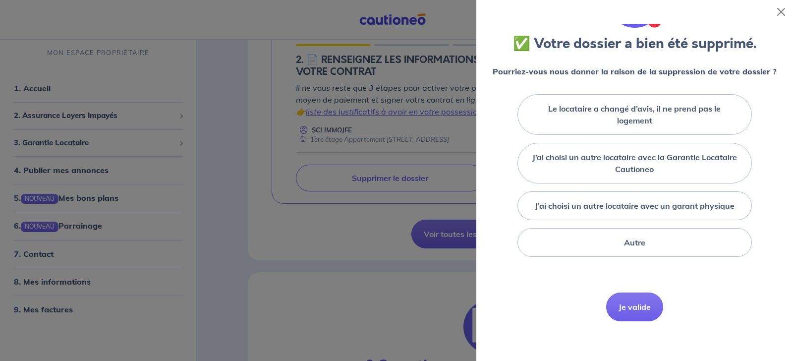
drag, startPoint x: 624, startPoint y: 236, endPoint x: 623, endPoint y: 327, distance: 90.2
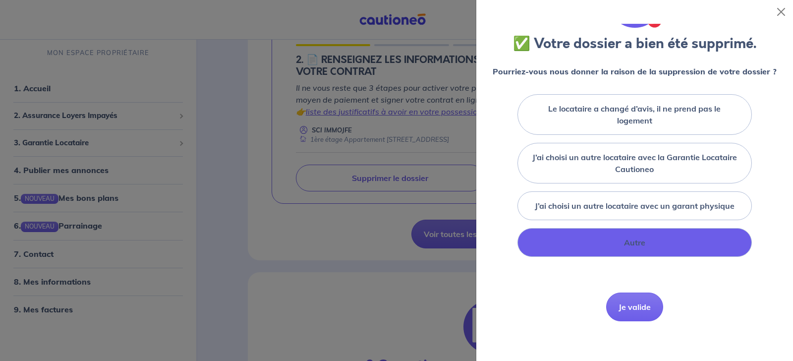
click at [627, 246] on label "Autre" at bounding box center [634, 242] width 21 height 12
click at [0, 0] on input "Autre" at bounding box center [0, 0] width 0 height 0
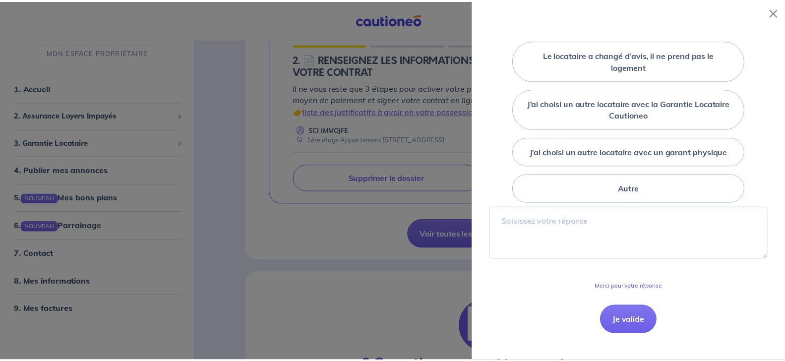
scroll to position [125, 0]
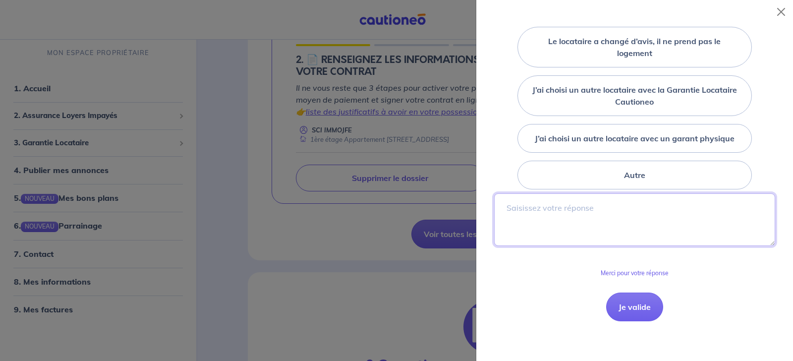
click at [577, 214] on textarea at bounding box center [634, 219] width 281 height 53
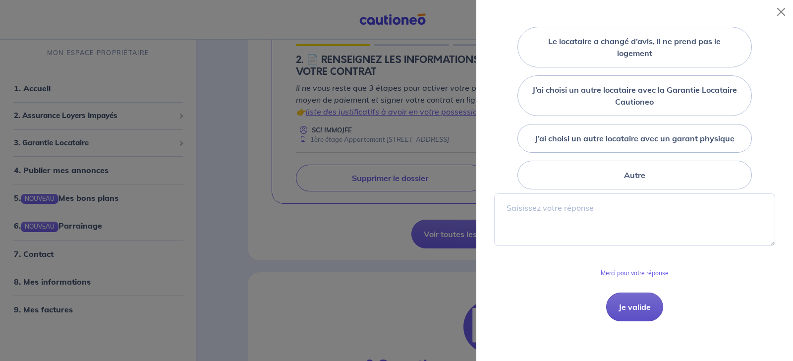
click at [641, 312] on button "Je valide" at bounding box center [634, 306] width 57 height 29
